Goal: Download file/media

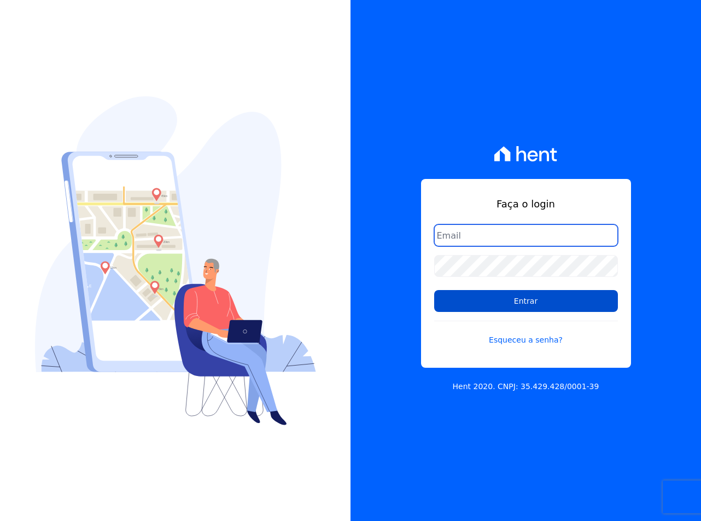
type input "[EMAIL_ADDRESS][DOMAIN_NAME]"
click at [521, 296] on input "Entrar" at bounding box center [526, 301] width 184 height 22
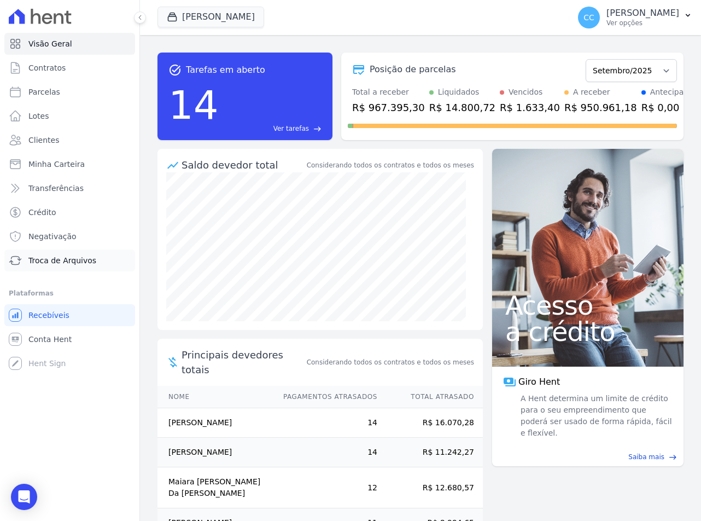
click at [55, 253] on link "Troca de Arquivos" at bounding box center [69, 260] width 131 height 22
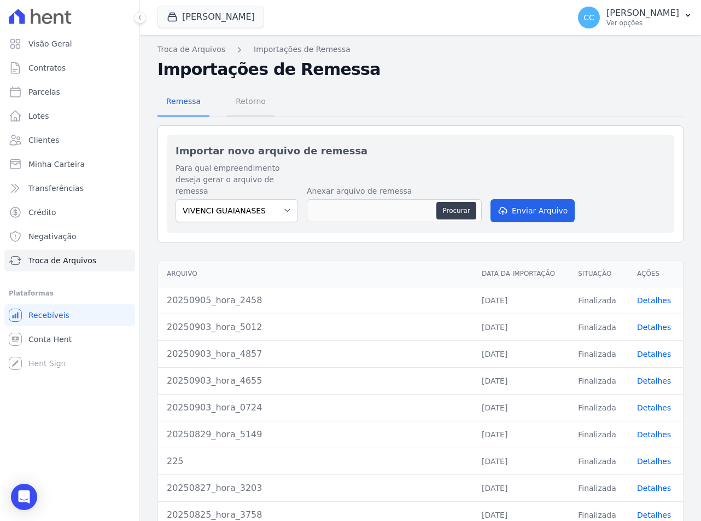
click at [264, 112] on span "Retorno" at bounding box center [250, 101] width 43 height 22
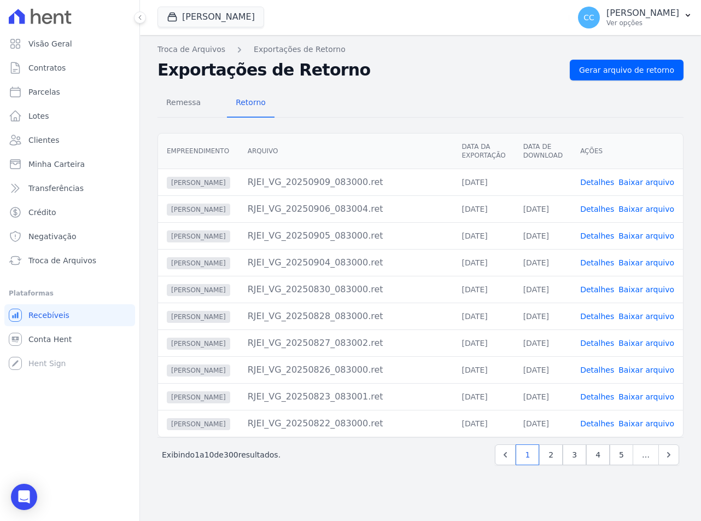
click at [634, 186] on link "Baixar arquivo" at bounding box center [647, 182] width 56 height 9
click at [198, 15] on button "Vivenci Guaianases" at bounding box center [211, 17] width 107 height 21
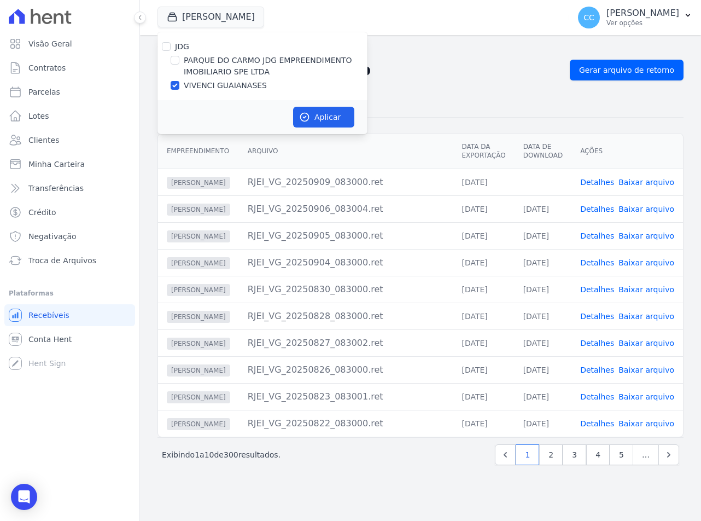
click at [212, 72] on label "PARQUE DO CARMO JDG EMPREENDIMENTO IMOBILIARIO SPE LTDA" at bounding box center [276, 66] width 184 height 23
click at [179, 65] on input "PARQUE DO CARMO JDG EMPREENDIMENTO IMOBILIARIO SPE LTDA" at bounding box center [175, 60] width 9 height 9
checkbox input "true"
click at [210, 84] on label "VIVENCI GUAIANASES" at bounding box center [225, 85] width 83 height 11
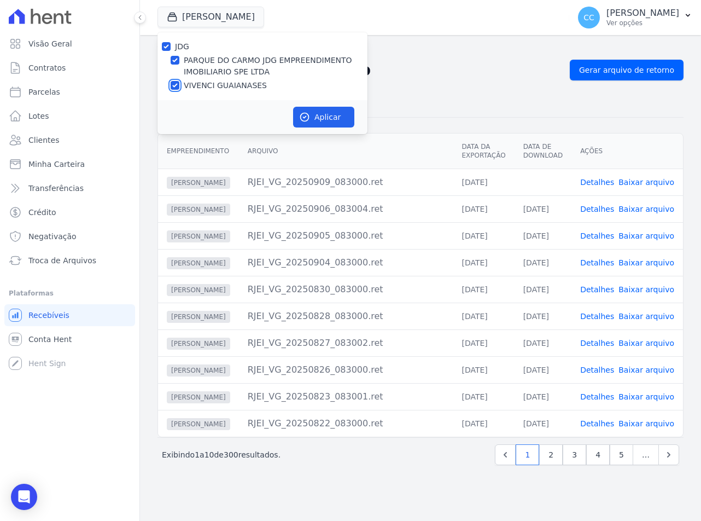
click at [179, 84] on input "VIVENCI GUAIANASES" at bounding box center [175, 85] width 9 height 9
checkbox input "false"
click at [315, 114] on button "Aplicar" at bounding box center [323, 117] width 61 height 21
